Goal: Information Seeking & Learning: Learn about a topic

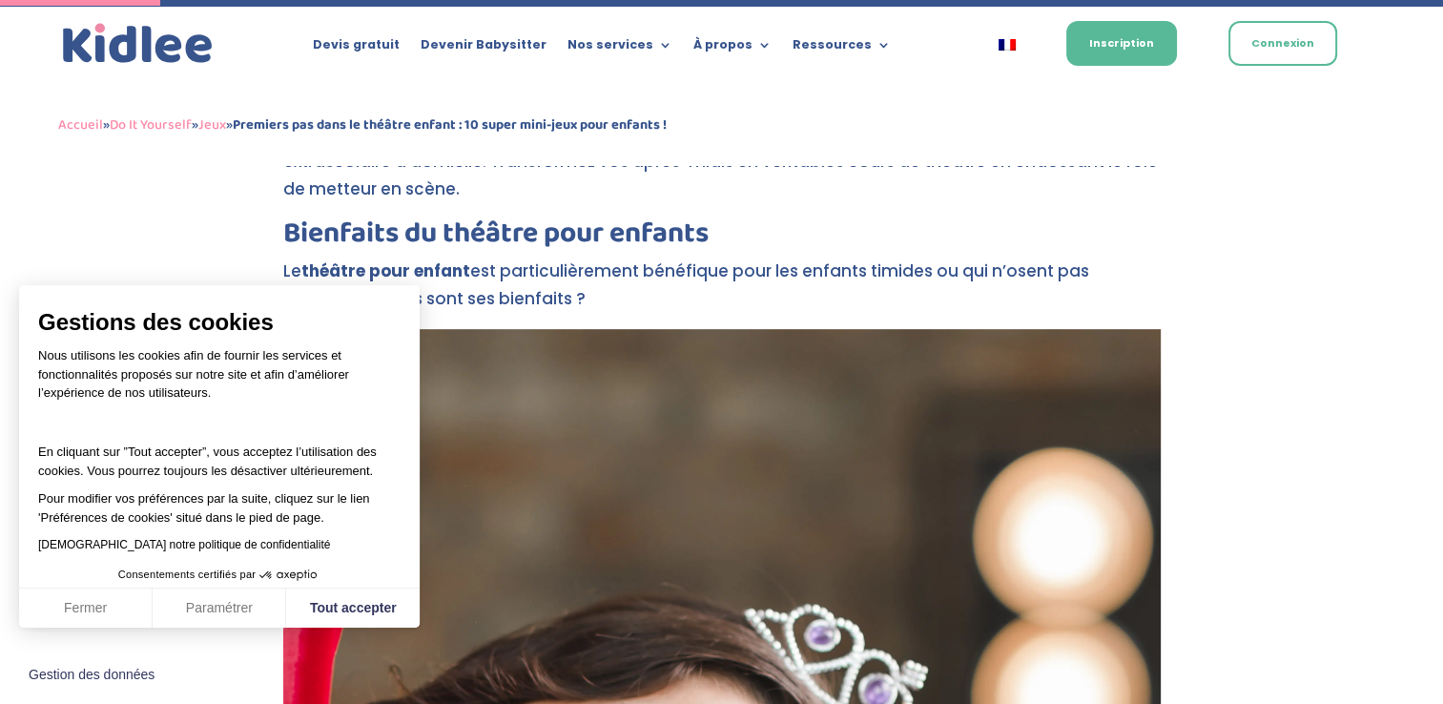
scroll to position [1025, 0]
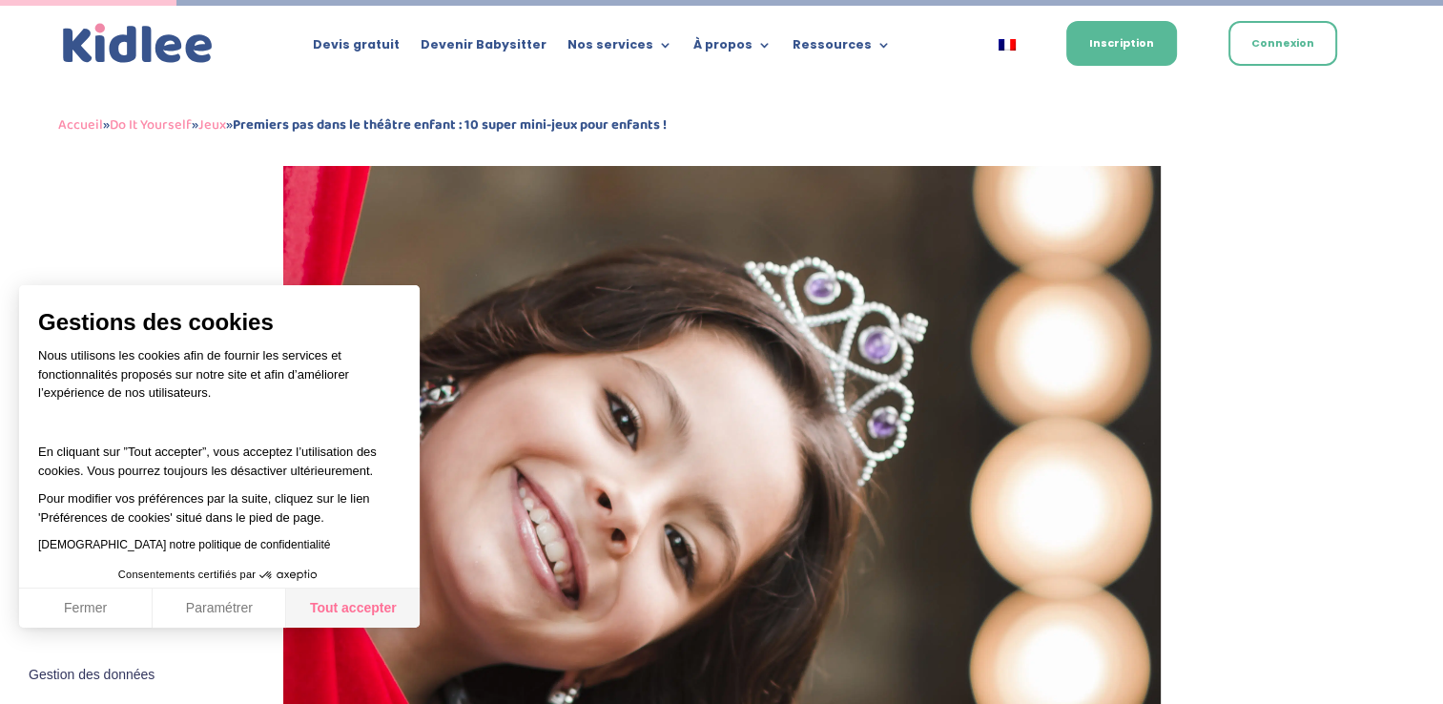
click at [346, 608] on button "Tout accepter" at bounding box center [353, 609] width 134 height 40
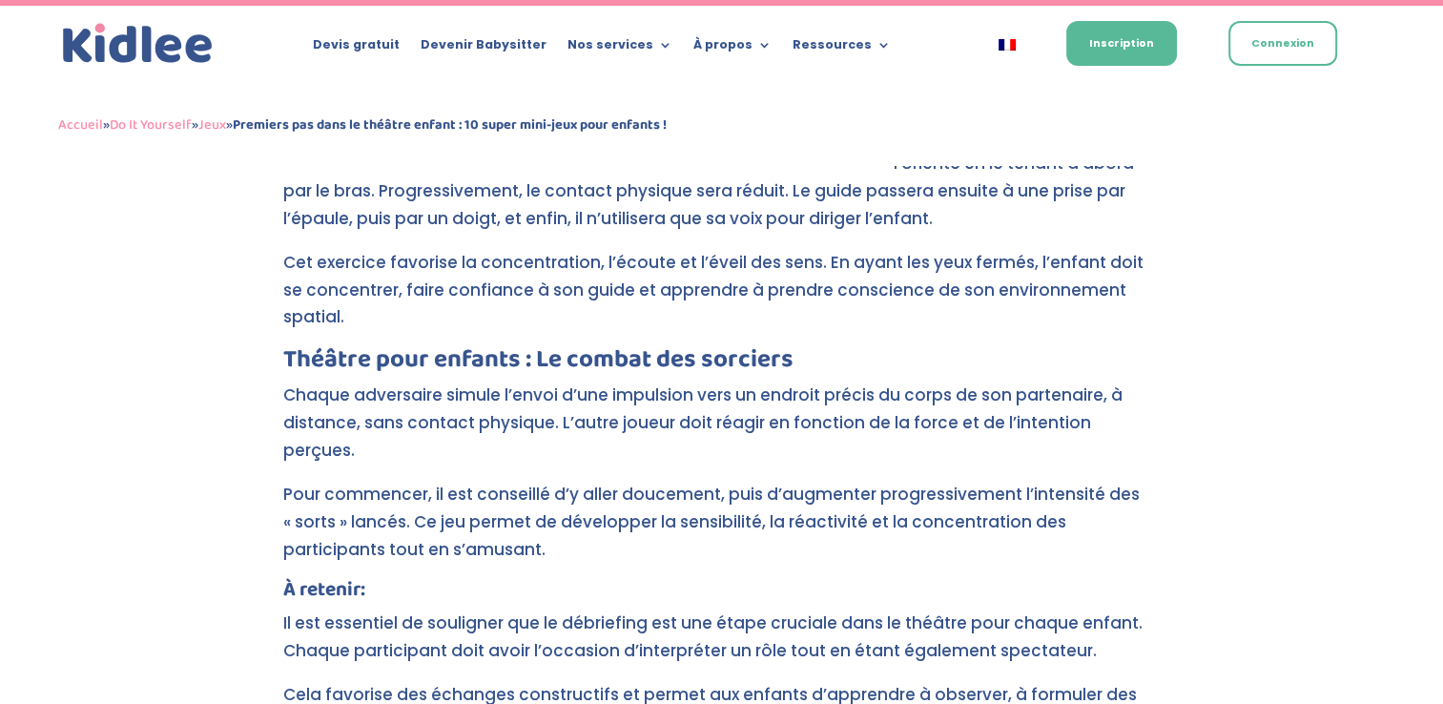
scroll to position [8429, 0]
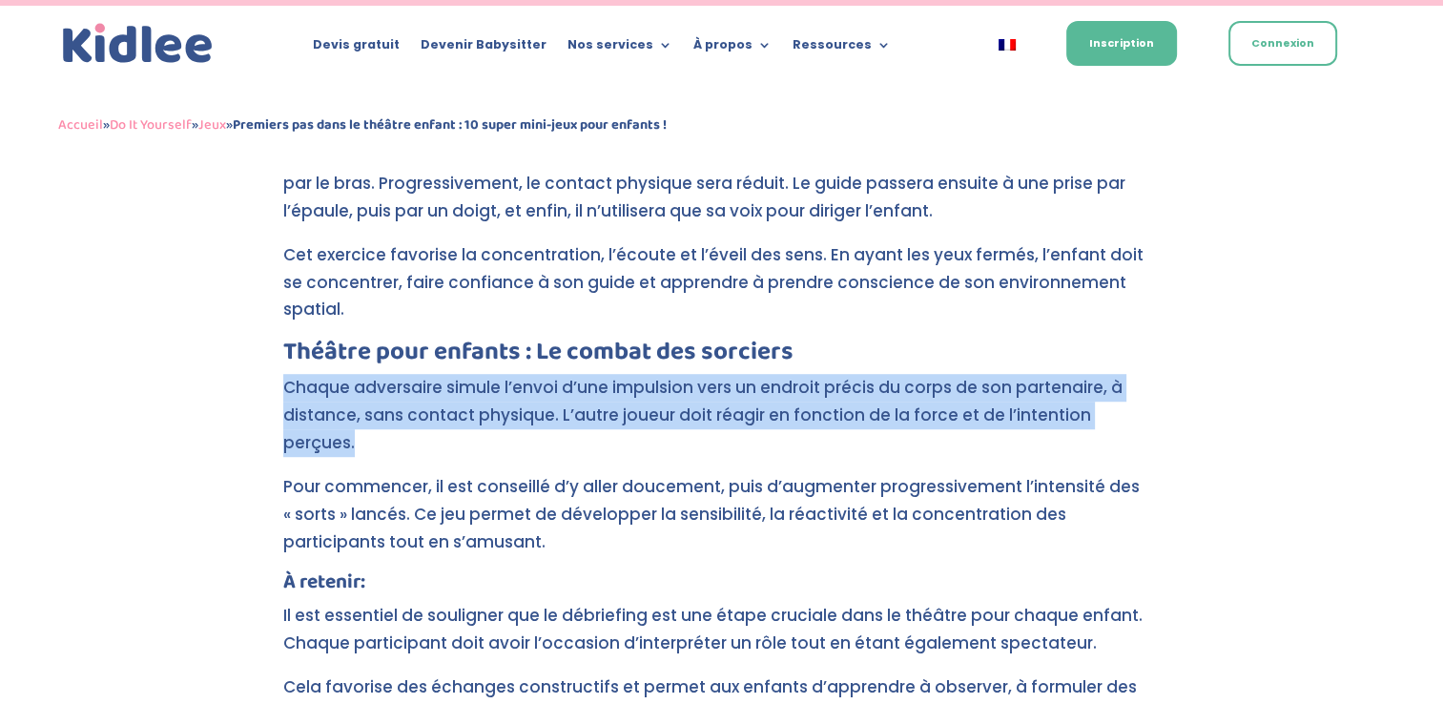
drag, startPoint x: 277, startPoint y: 250, endPoint x: 1160, endPoint y: 273, distance: 883.7
click at [985, 374] on p "Chaque adversaire simule l’envoi d’une impulsion vers un endroit précis du corp…" at bounding box center [722, 423] width 878 height 99
drag, startPoint x: 284, startPoint y: 250, endPoint x: 1178, endPoint y: 283, distance: 894.6
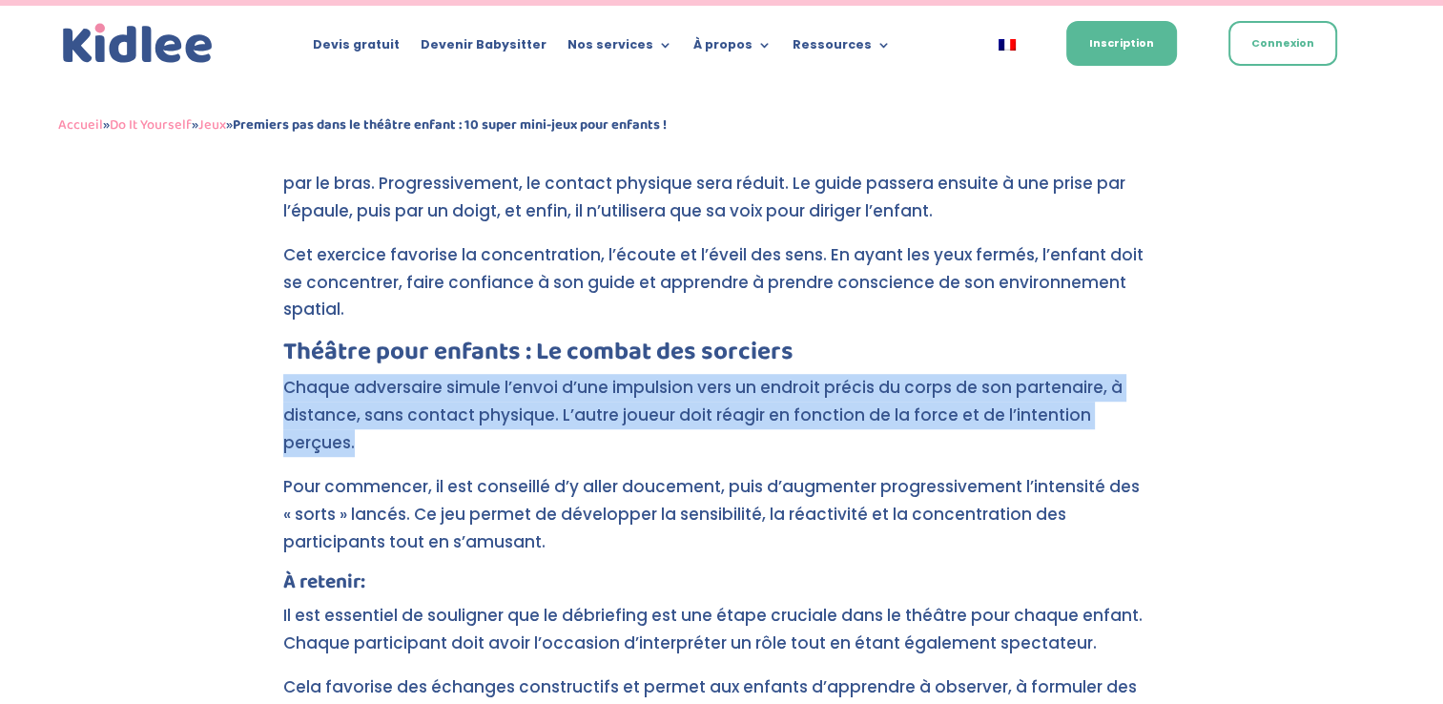
click at [904, 374] on p "Chaque adversaire simule l’envoi d’une impulsion vers un endroit précis du corp…" at bounding box center [722, 423] width 878 height 99
drag, startPoint x: 282, startPoint y: 250, endPoint x: 1155, endPoint y: 270, distance: 873.2
click at [1155, 374] on p "Chaque adversaire simule l’envoi d’une impulsion vers un endroit précis du corp…" at bounding box center [722, 423] width 878 height 99
drag, startPoint x: 1155, startPoint y: 270, endPoint x: 1016, endPoint y: 276, distance: 139.4
copy p "Chaque adversaire simule l’envoi d’une impulsion vers un endroit précis du corp…"
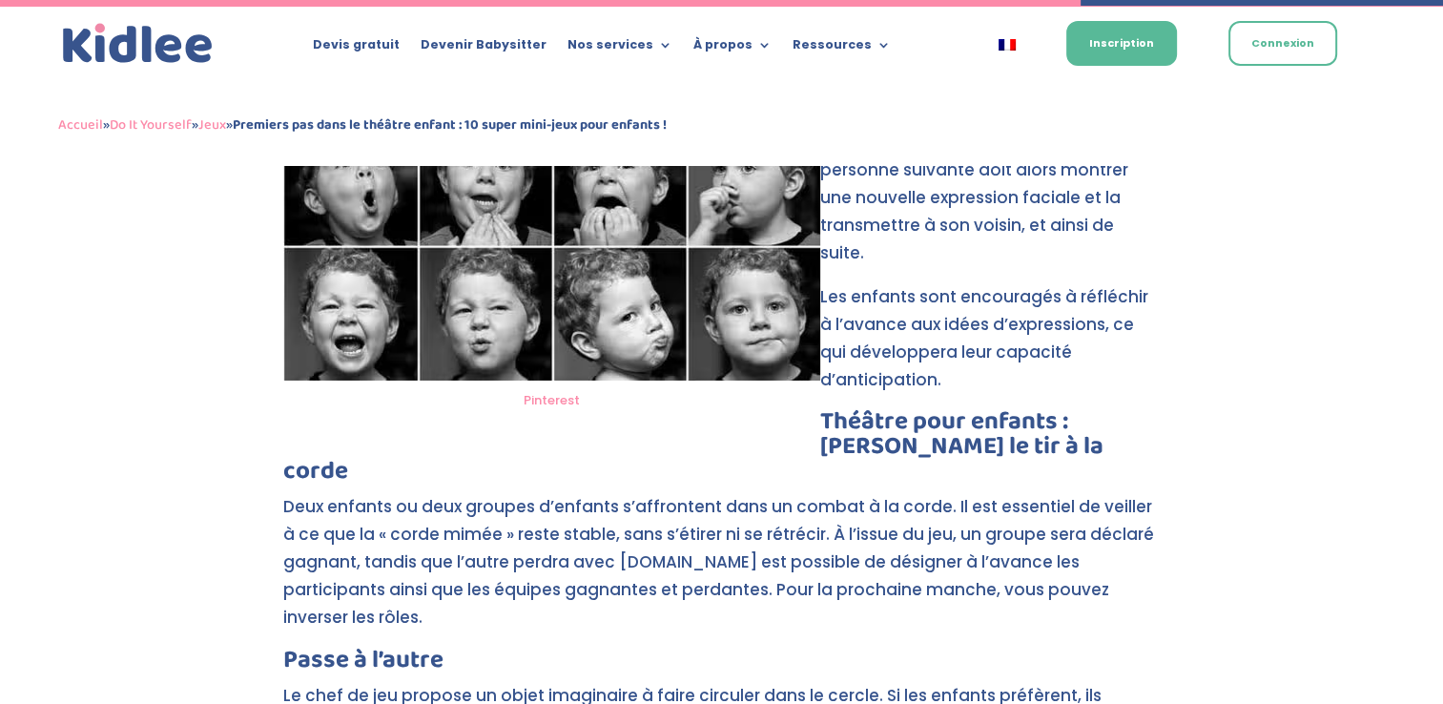
scroll to position [6292, 0]
